Goal: Transaction & Acquisition: Obtain resource

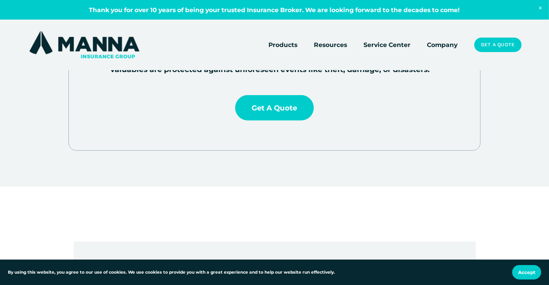
scroll to position [376, 0]
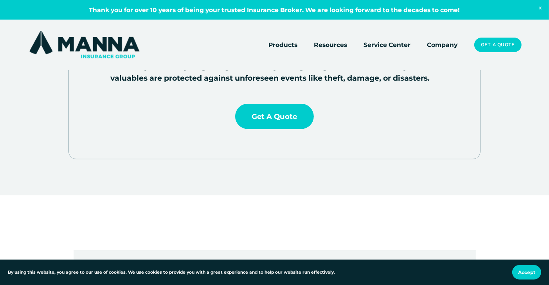
click at [270, 119] on link "Get a Quote" at bounding box center [274, 116] width 79 height 25
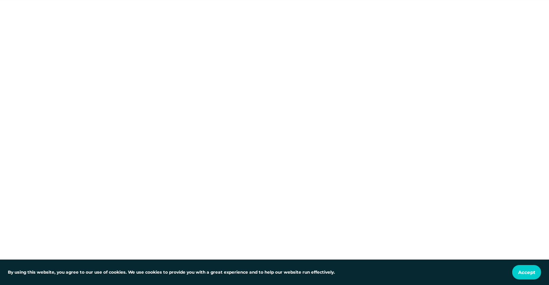
scroll to position [219, 0]
click at [528, 274] on span "Accept" at bounding box center [526, 272] width 17 height 6
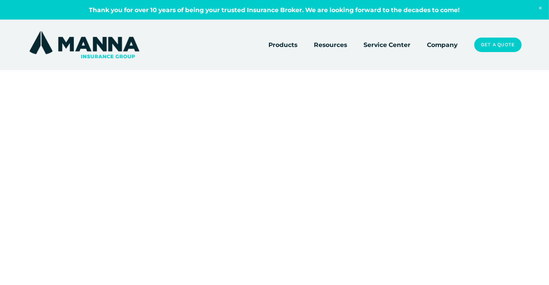
scroll to position [0, 0]
